Goal: Task Accomplishment & Management: Manage account settings

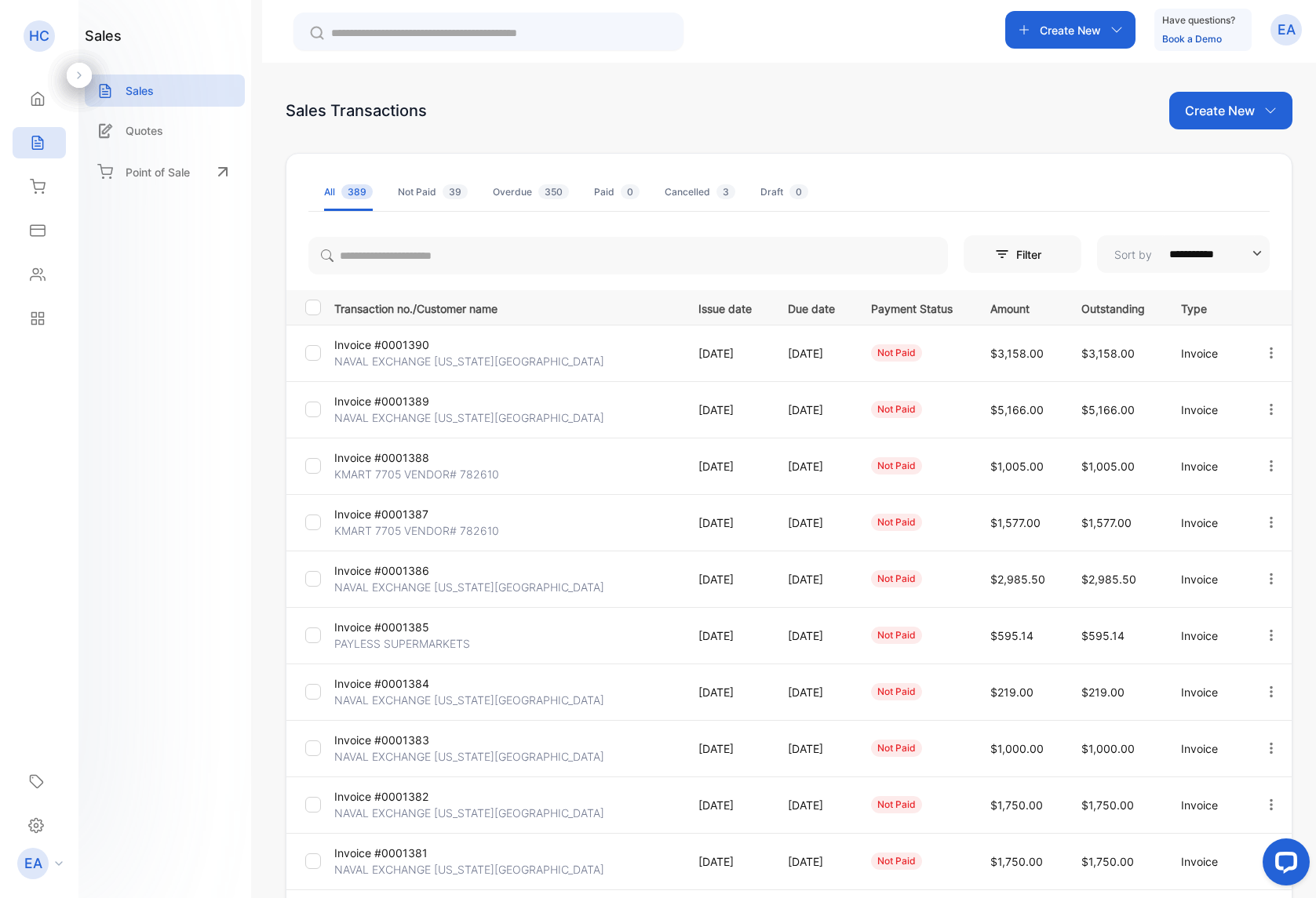
click at [386, 351] on p "Invoice #0001390" at bounding box center [392, 344] width 115 height 17
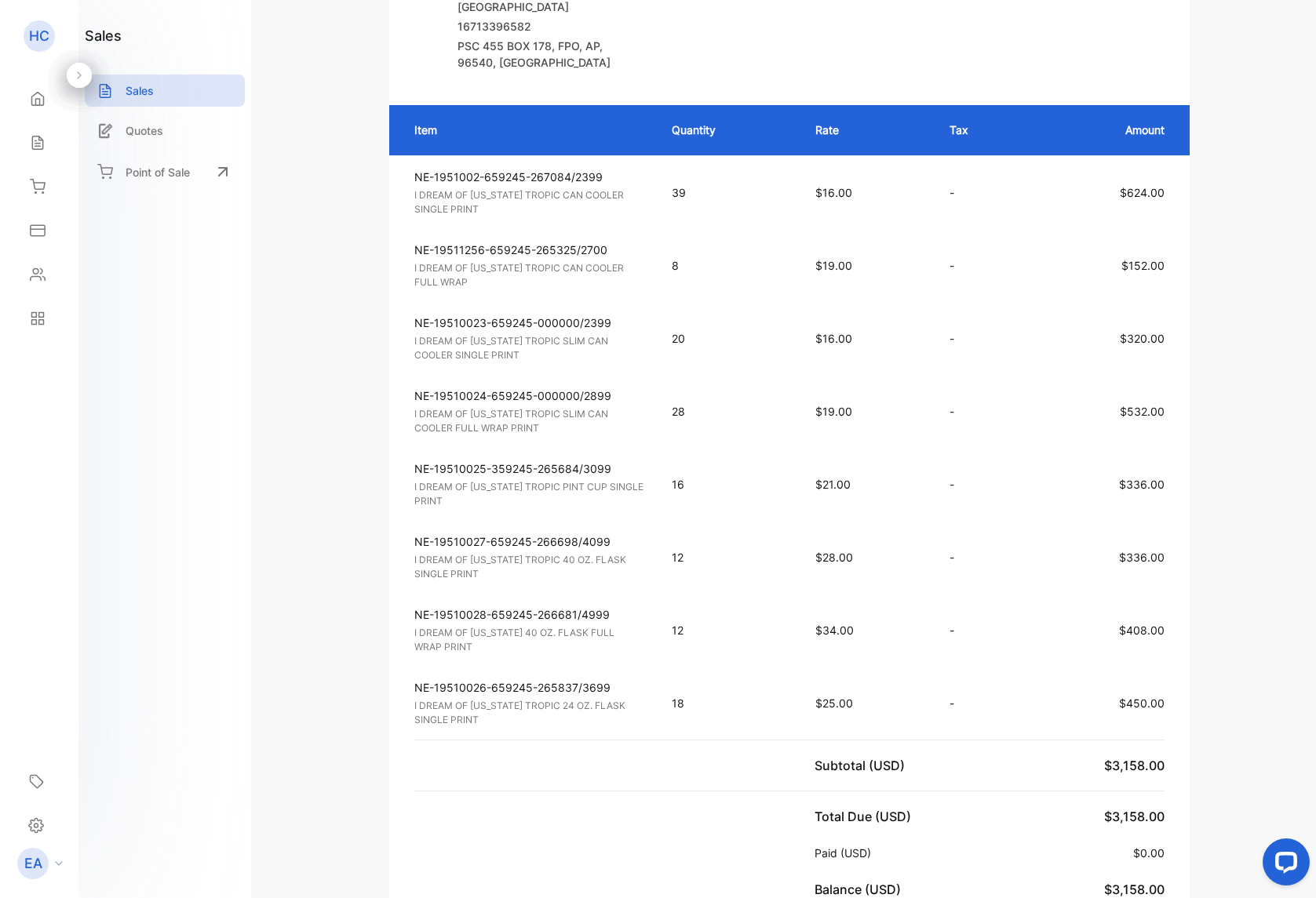
scroll to position [455, 0]
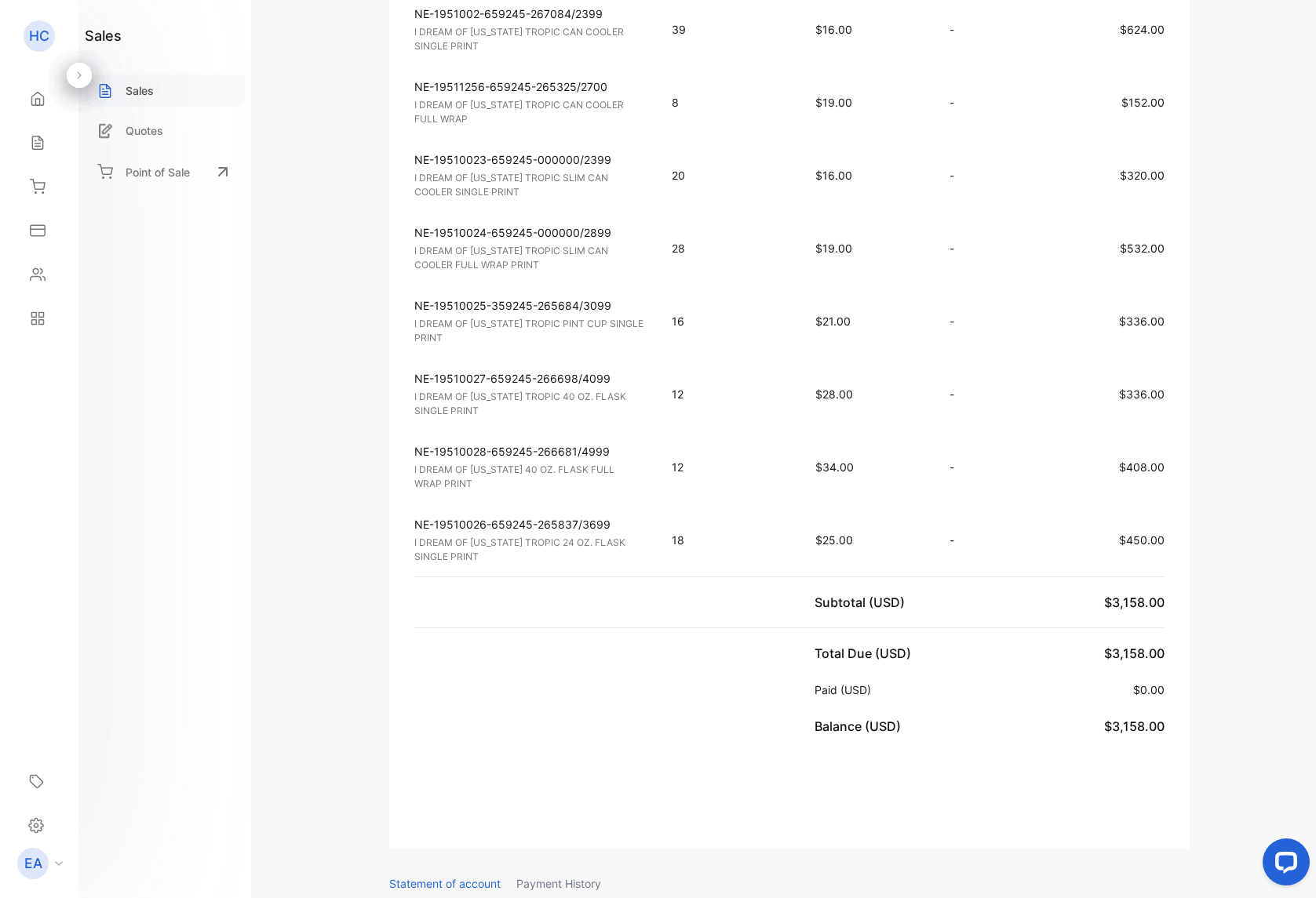
click at [140, 95] on p "Sales" at bounding box center [140, 91] width 28 height 17
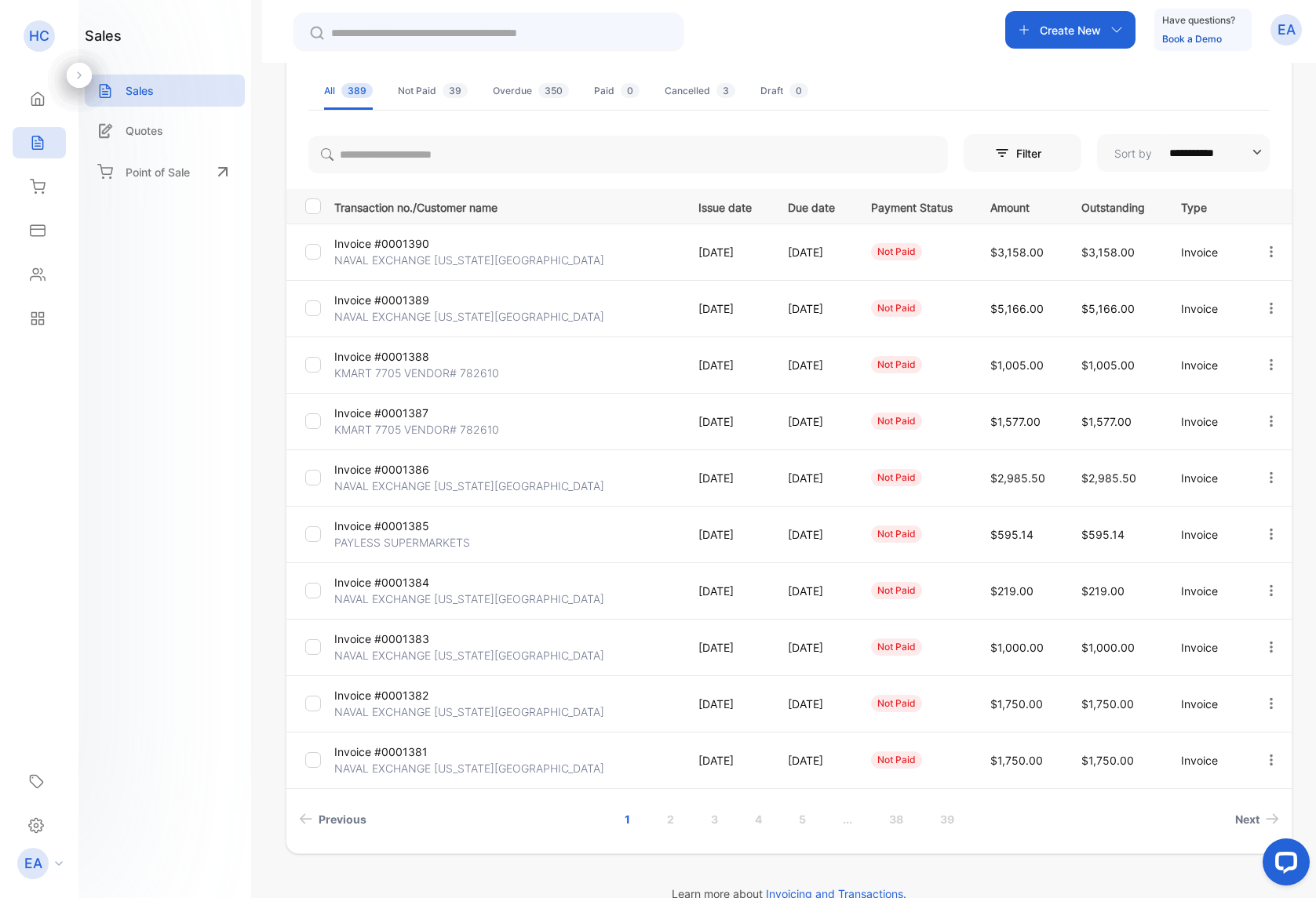
click at [370, 592] on p "NAVAL EXCHANGE [US_STATE][GEOGRAPHIC_DATA]" at bounding box center [469, 599] width 269 height 17
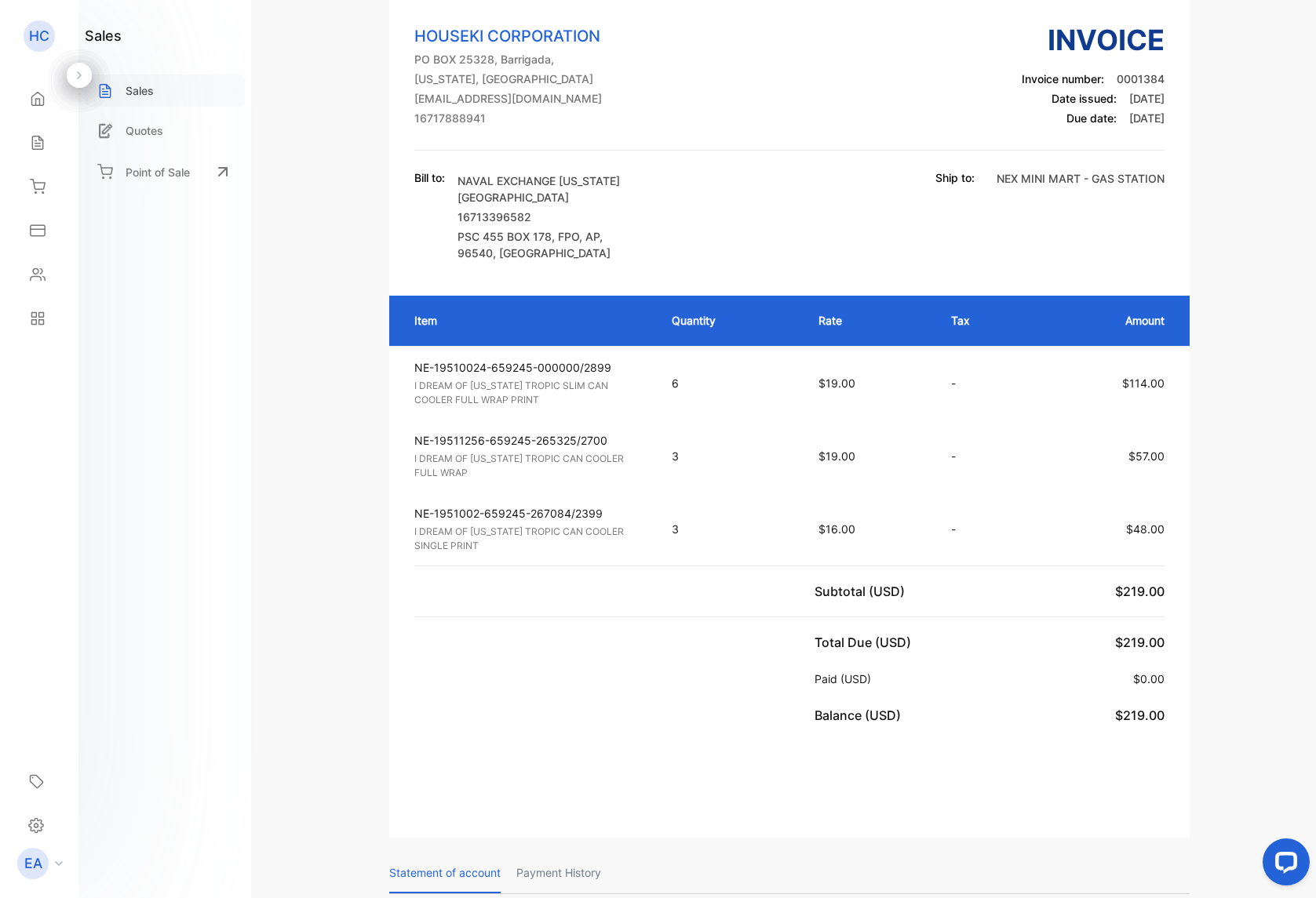
click at [139, 87] on p "Sales" at bounding box center [140, 91] width 28 height 17
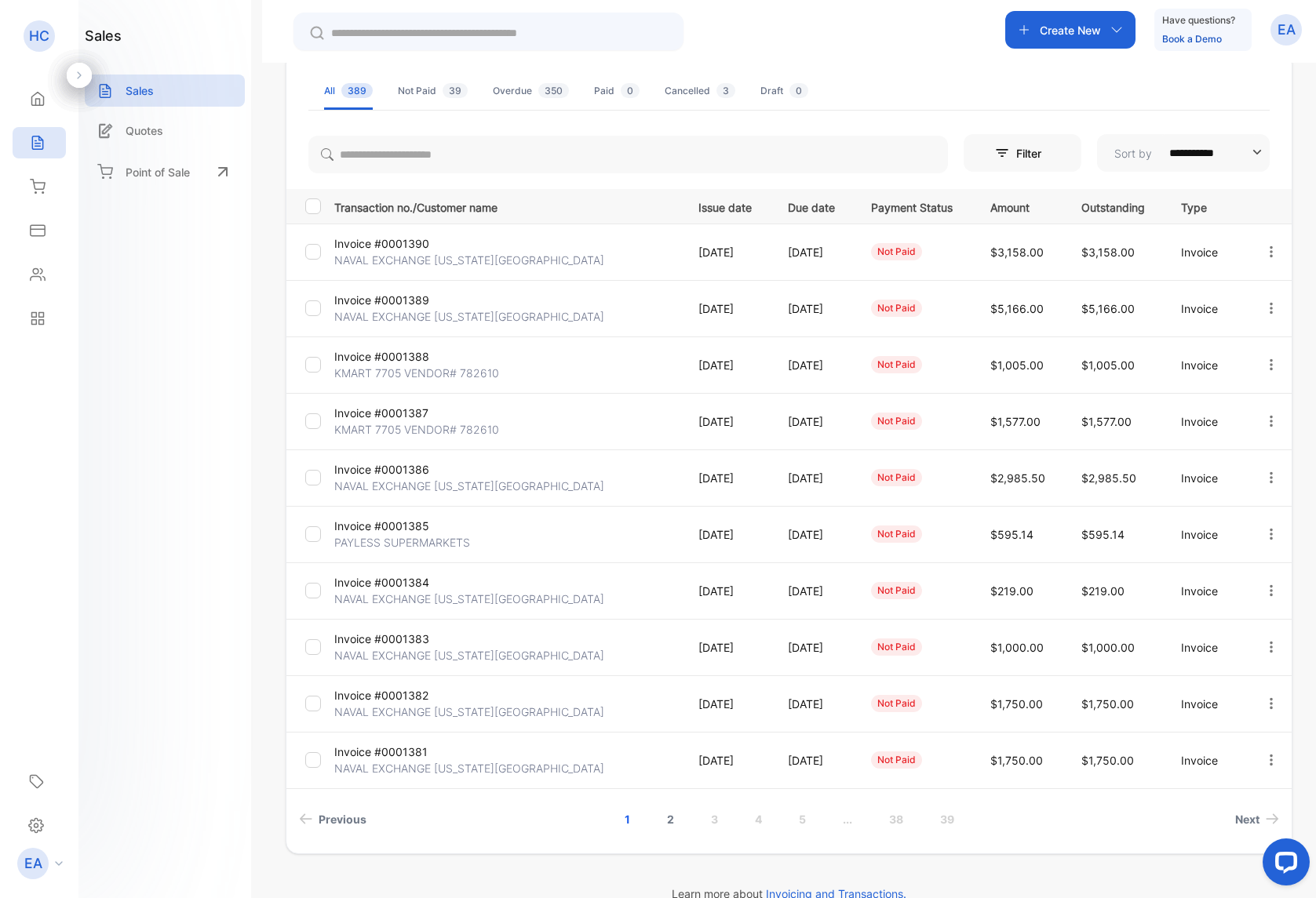
click at [669, 824] on link "2" at bounding box center [671, 818] width 44 height 29
click at [357, 429] on p "NAVAL EXCHANGE [US_STATE][GEOGRAPHIC_DATA]" at bounding box center [469, 430] width 269 height 17
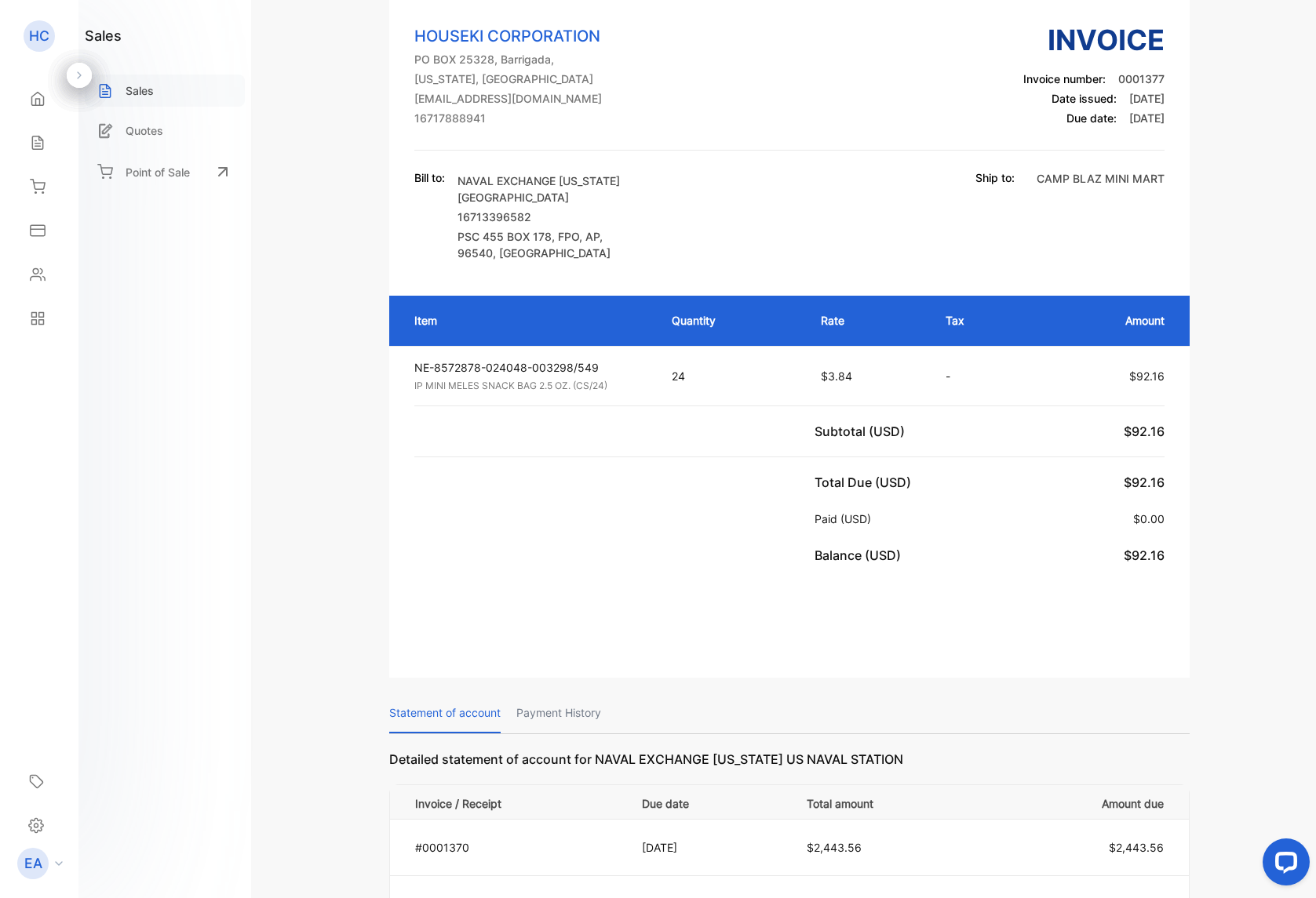
click at [130, 92] on p "Sales" at bounding box center [140, 91] width 28 height 17
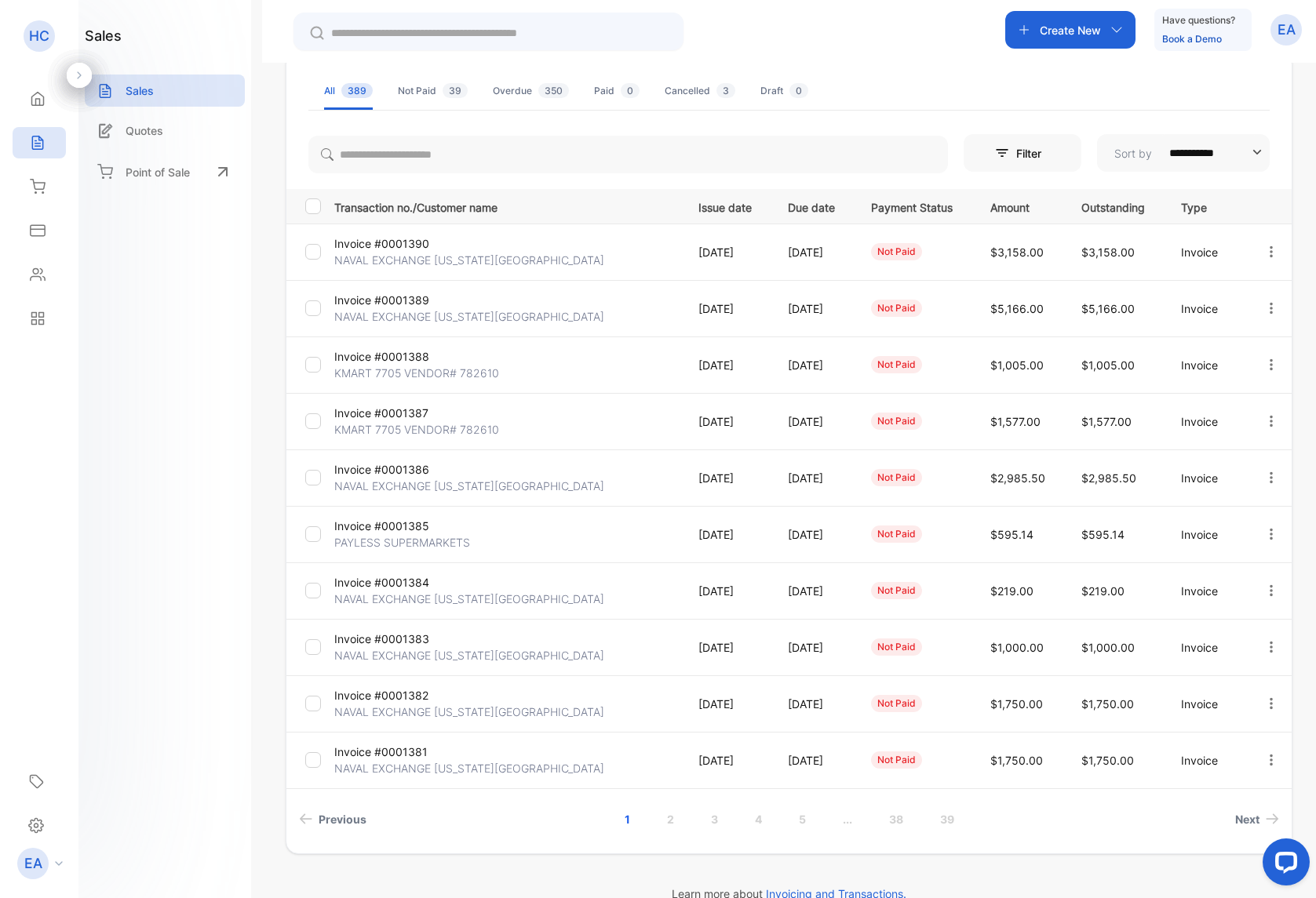
click at [666, 822] on link "2" at bounding box center [671, 818] width 44 height 29
click at [666, 822] on div "**********" at bounding box center [788, 438] width 1007 height 773
click at [685, 822] on link "3" at bounding box center [692, 818] width 44 height 29
click at [425, 248] on p "Invoice #0001370" at bounding box center [392, 243] width 115 height 17
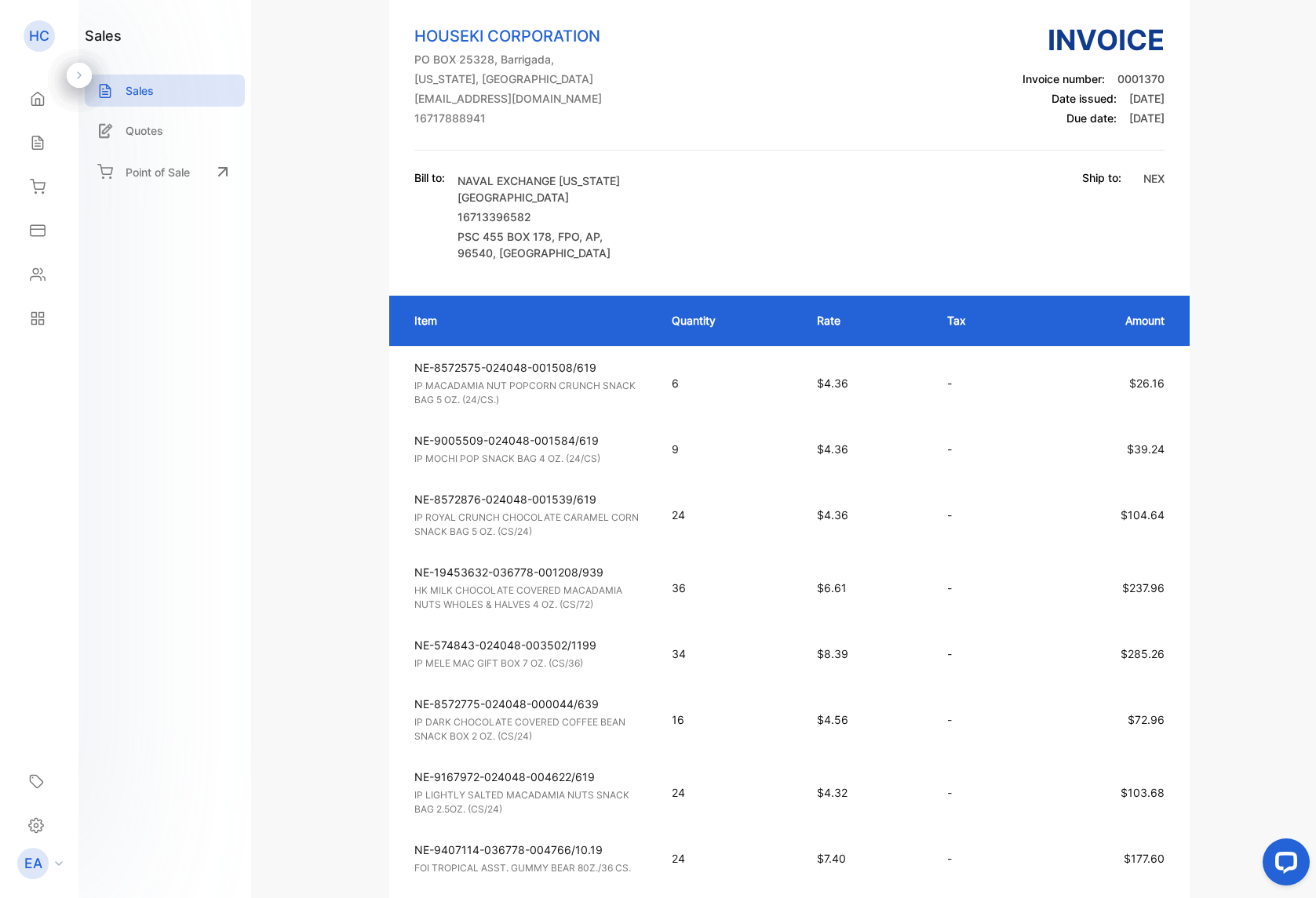
click at [120, 95] on div "Sales" at bounding box center [164, 90] width 160 height 32
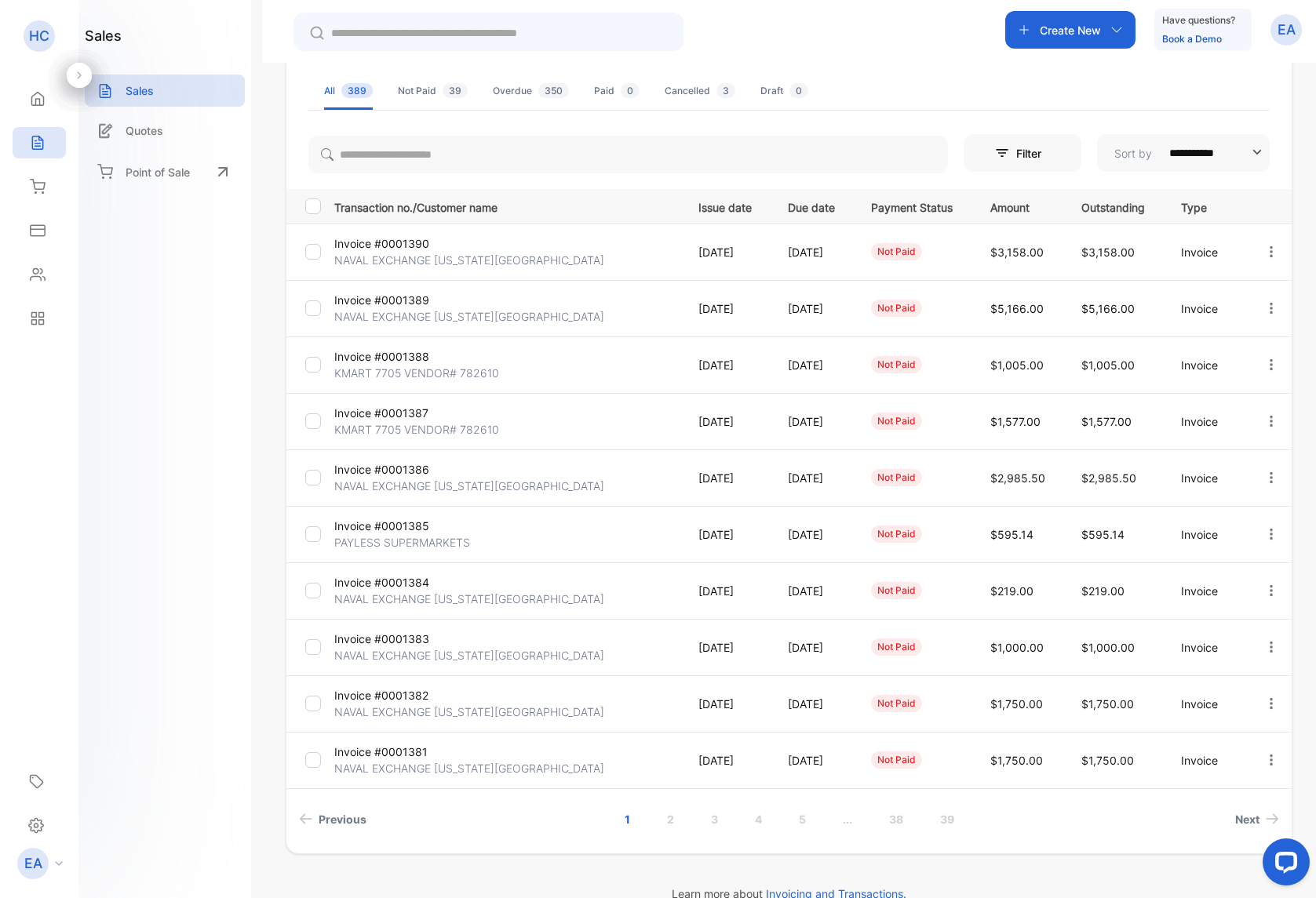
click at [391, 264] on p "NAVAL EXCHANGE [US_STATE][GEOGRAPHIC_DATA]" at bounding box center [469, 260] width 269 height 17
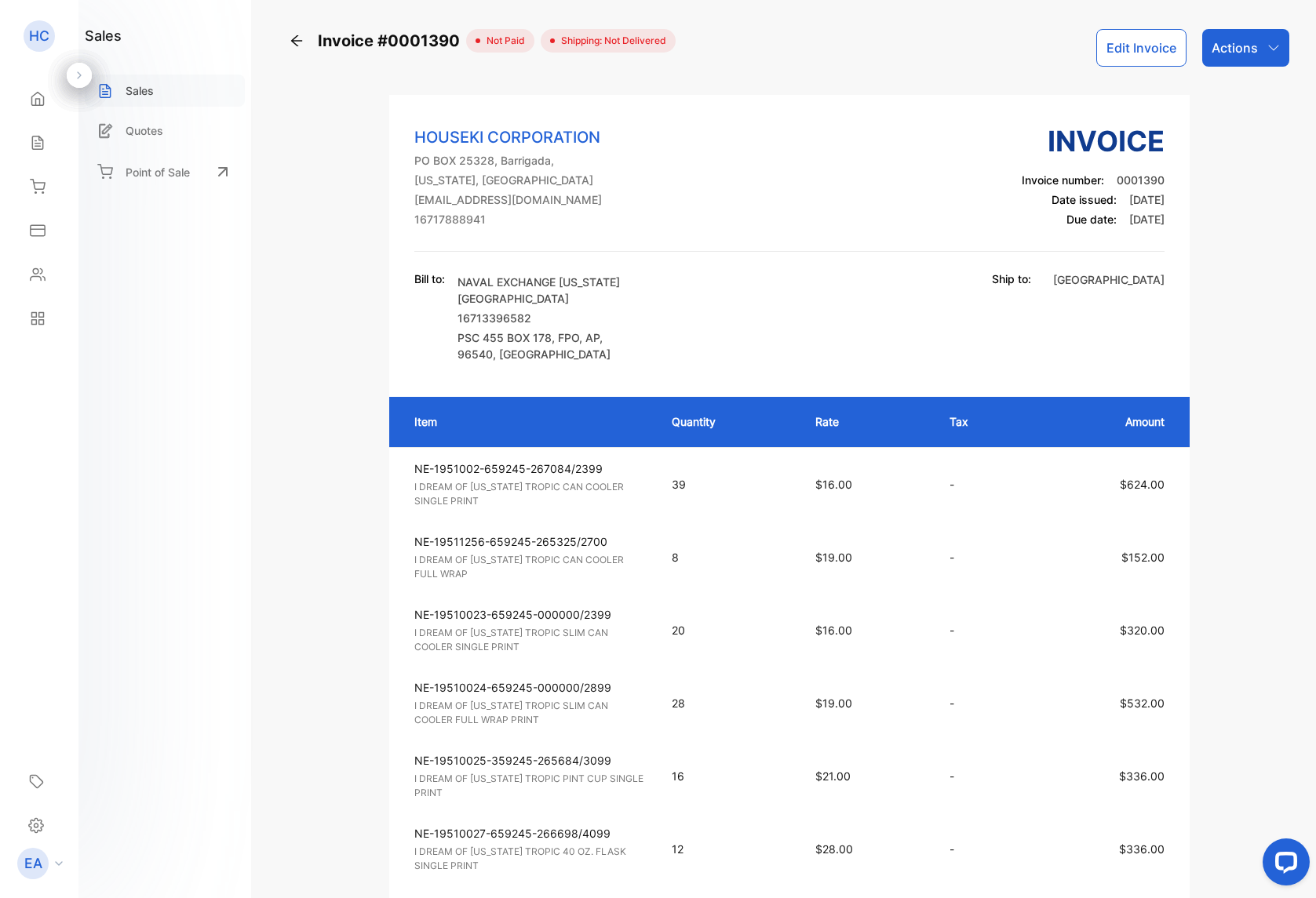
click at [137, 85] on p "Sales" at bounding box center [140, 91] width 28 height 17
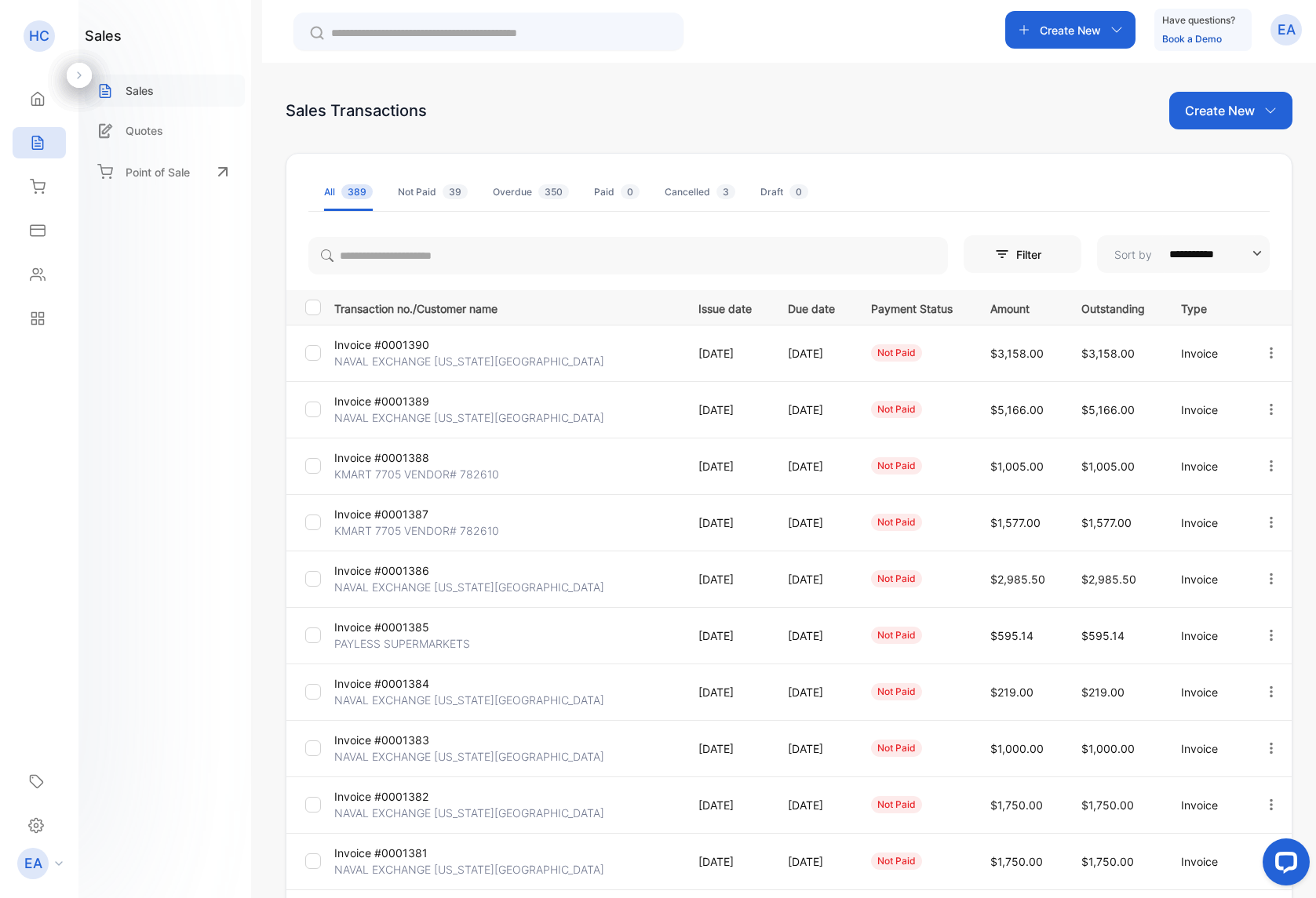
click at [176, 95] on div "Sales" at bounding box center [164, 90] width 160 height 32
